Goal: Information Seeking & Learning: Learn about a topic

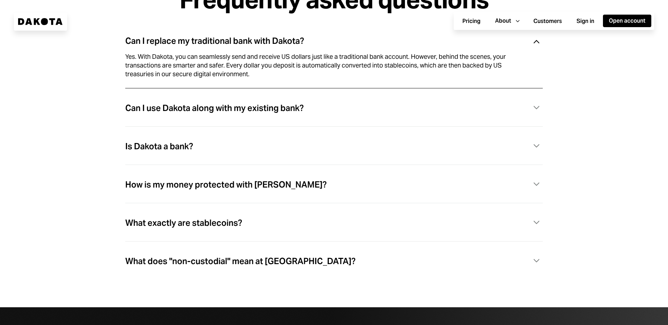
scroll to position [1992, 0]
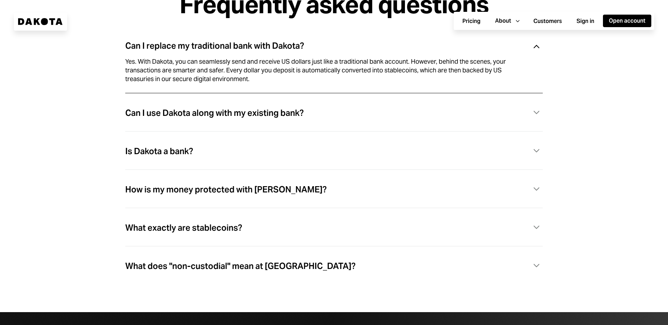
click at [232, 50] on div "Can I replace my traditional bank with Dakota?" at bounding box center [214, 45] width 179 height 9
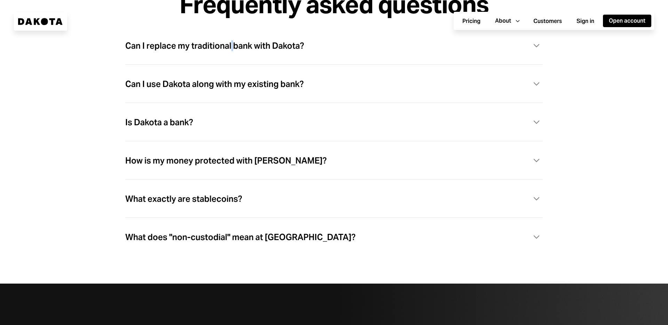
click at [233, 50] on div "Can I replace my traditional bank with Dakota?" at bounding box center [214, 45] width 179 height 9
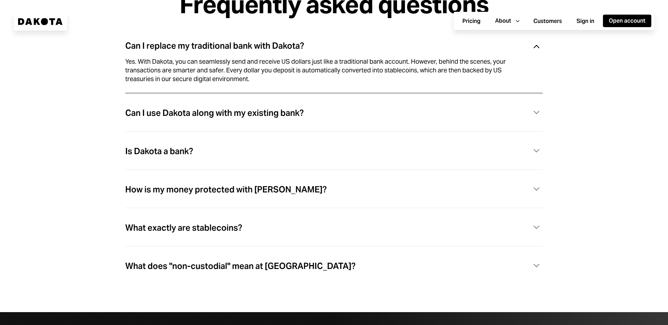
click at [71, 91] on div "Can I replace my traditional bank with Dakota? Caret Down Yes. With Dakota, you…" at bounding box center [334, 159] width 612 height 249
click at [189, 115] on div "Can I use Dakota along with my existing bank?" at bounding box center [214, 113] width 178 height 9
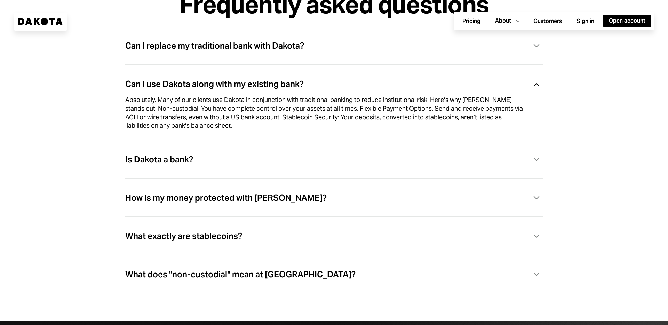
click at [171, 146] on div "Can I use Dakota along with my existing bank? Caret Down Absolutely. Many of ou…" at bounding box center [333, 110] width 417 height 75
drag, startPoint x: 171, startPoint y: 158, endPoint x: 141, endPoint y: 136, distance: 37.6
click at [171, 158] on div "Is Dakota a bank? Caret Down" at bounding box center [333, 160] width 417 height 14
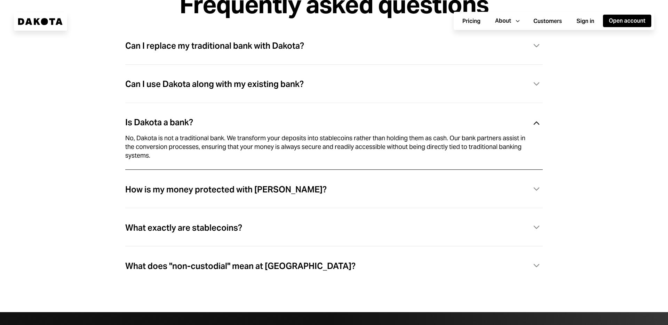
click at [249, 130] on div "Is Dakota a bank? Caret Down" at bounding box center [333, 122] width 417 height 14
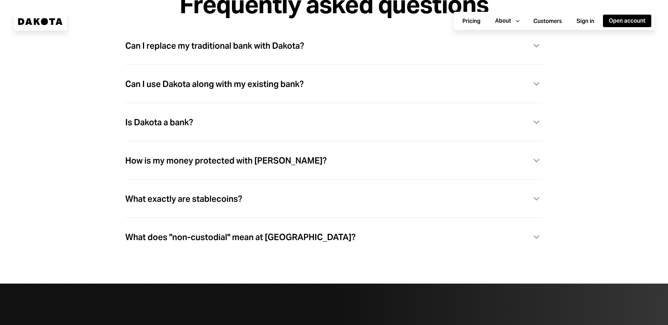
drag, startPoint x: 250, startPoint y: 166, endPoint x: 214, endPoint y: 125, distance: 54.7
click at [250, 165] on div "How is my money protected with [PERSON_NAME]?" at bounding box center [225, 160] width 201 height 9
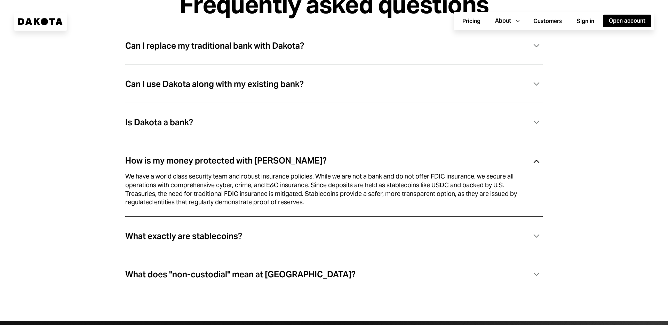
click at [233, 238] on div "What exactly are stablecoins?" at bounding box center [183, 236] width 117 height 9
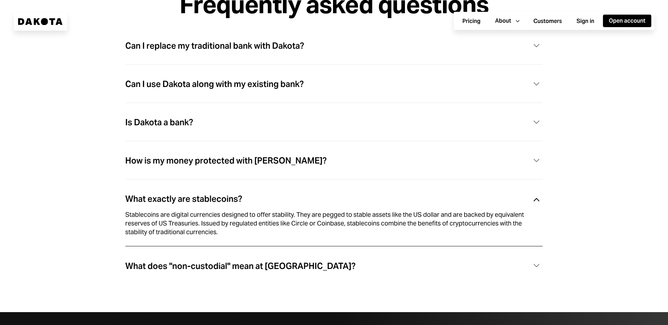
click at [294, 122] on div "Is Dakota a bank? Caret Down" at bounding box center [333, 122] width 417 height 14
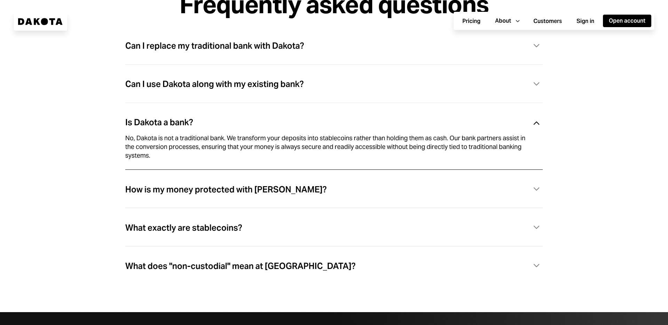
click at [294, 122] on div "Is Dakota a bank? Caret Down" at bounding box center [333, 122] width 417 height 14
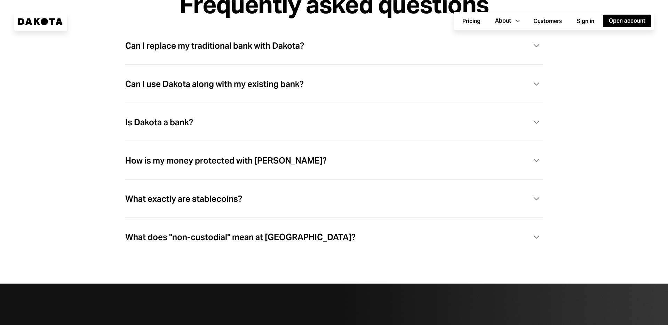
click at [291, 148] on div "Is Dakota a bank? Caret Down" at bounding box center [333, 130] width 417 height 38
click at [294, 158] on div "How is my money protected with [PERSON_NAME]? Caret Down" at bounding box center [333, 161] width 417 height 14
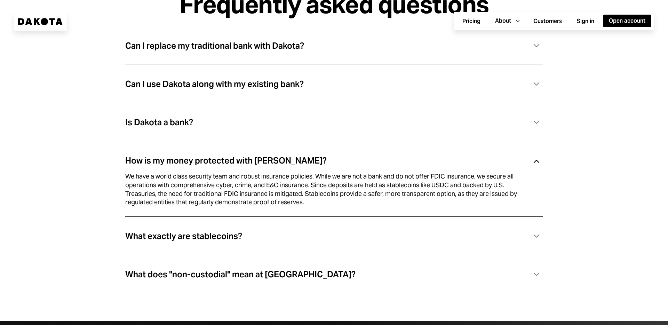
drag, startPoint x: 290, startPoint y: 163, endPoint x: 287, endPoint y: 168, distance: 5.6
click at [290, 163] on div "How is my money protected with [PERSON_NAME]? Caret Down" at bounding box center [333, 161] width 417 height 14
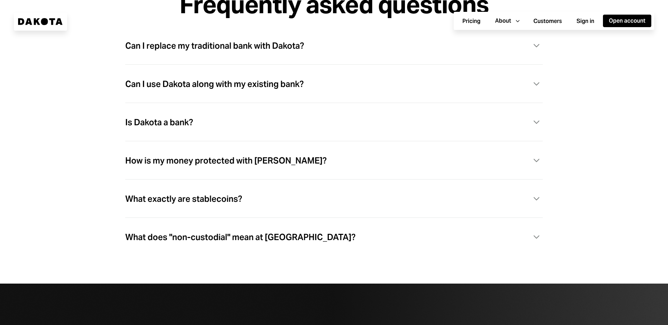
click at [277, 188] on div "How is my money protected with [PERSON_NAME]? Caret Down" at bounding box center [333, 169] width 417 height 38
click at [263, 196] on div "What exactly are stablecoins? Caret Down" at bounding box center [333, 207] width 417 height 38
click at [238, 198] on div "What exactly are stablecoins?" at bounding box center [183, 198] width 117 height 9
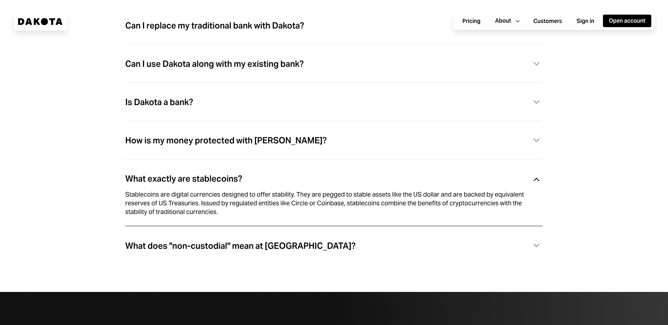
click at [290, 168] on div "How is my money protected with [PERSON_NAME]? Caret Down" at bounding box center [333, 148] width 417 height 38
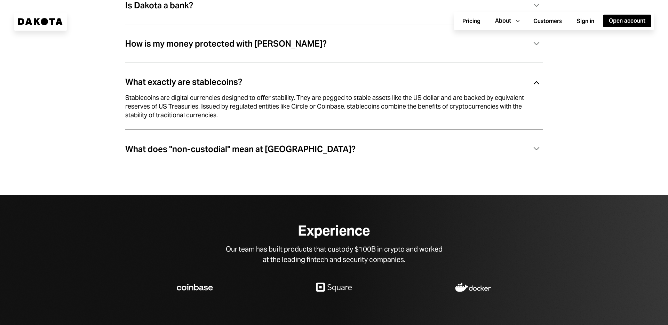
scroll to position [2109, 0]
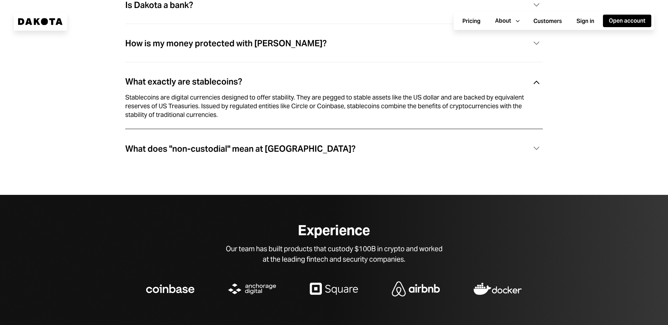
click at [309, 156] on div "What does "non-custodial" mean at [GEOGRAPHIC_DATA]? Caret Down" at bounding box center [333, 149] width 417 height 14
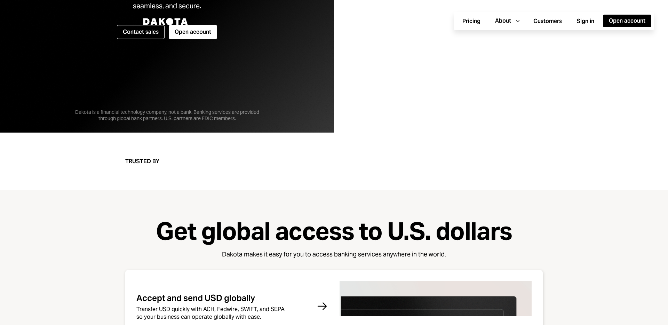
scroll to position [208, 0]
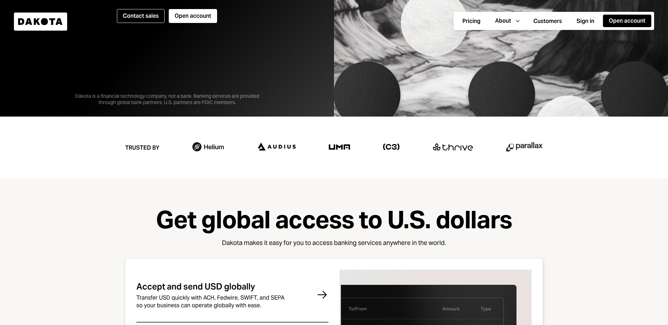
click at [208, 150] on img at bounding box center [208, 147] width 32 height 10
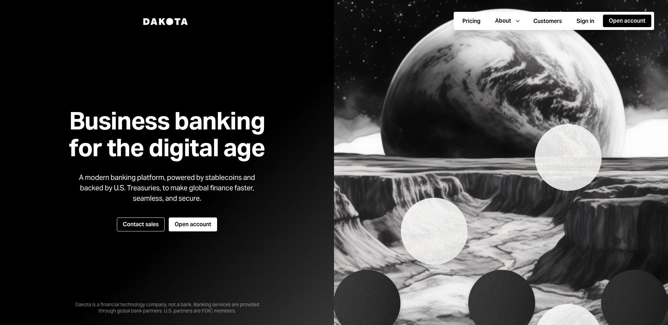
click at [153, 22] on icon at bounding box center [154, 21] width 7 height 7
click at [478, 24] on button "Pricing" at bounding box center [471, 21] width 30 height 13
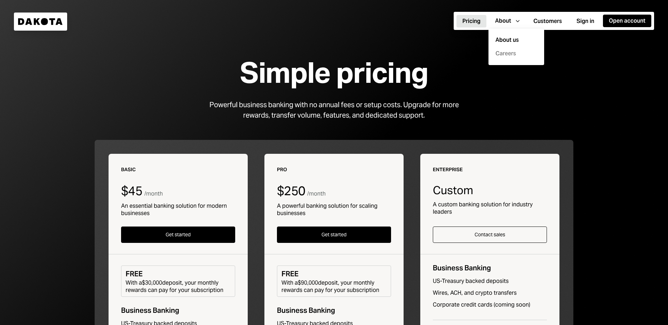
click at [508, 53] on link "Careers" at bounding box center [518, 54] width 47 height 8
click at [546, 19] on button "Customers" at bounding box center [547, 21] width 40 height 13
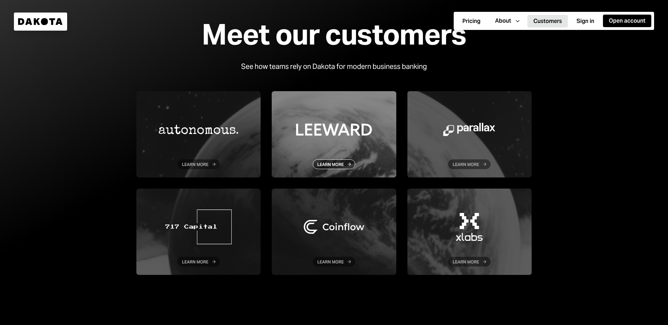
scroll to position [53, 0]
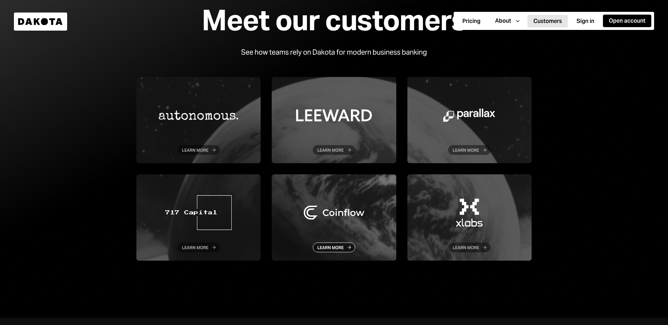
click at [350, 205] on div at bounding box center [334, 217] width 124 height 86
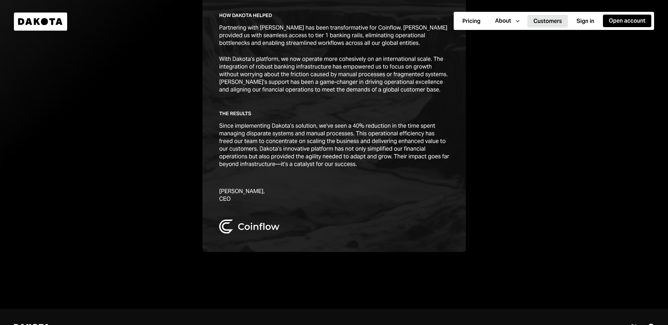
scroll to position [367, 0]
